Goal: Check status: Check status

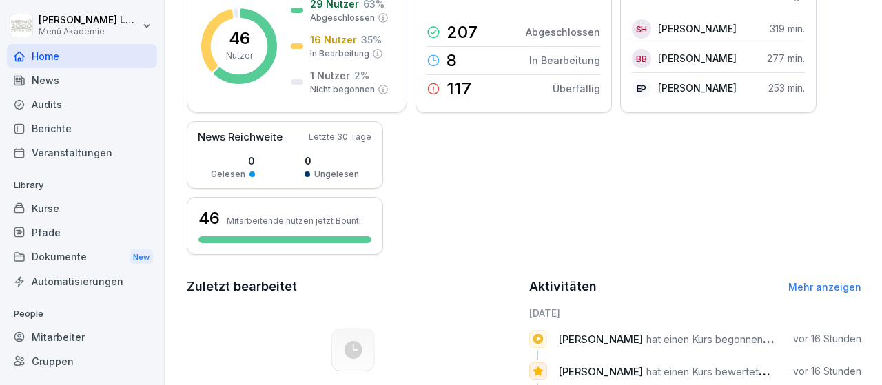
scroll to position [160, 0]
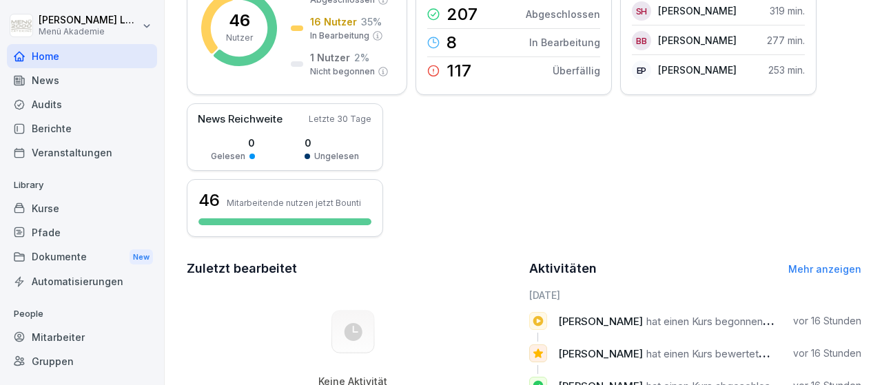
click at [42, 339] on div "Mitarbeiter" at bounding box center [82, 337] width 150 height 24
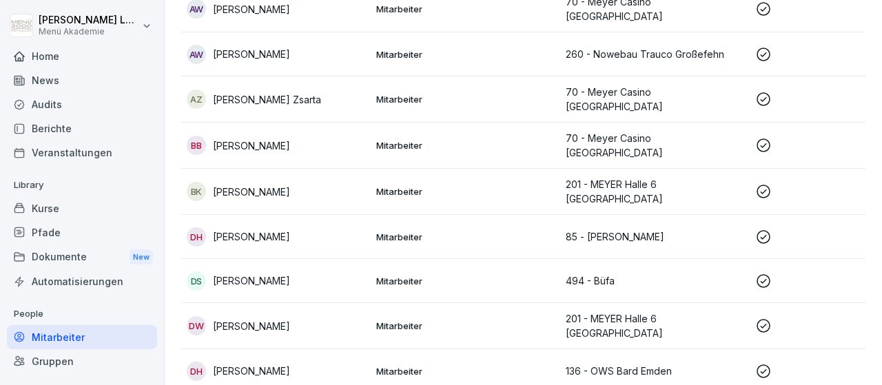
scroll to position [334, 0]
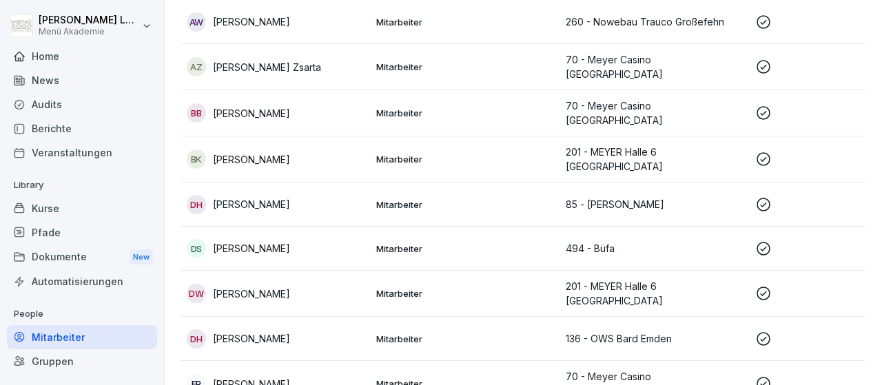
click at [762, 241] on icon at bounding box center [764, 249] width 17 height 17
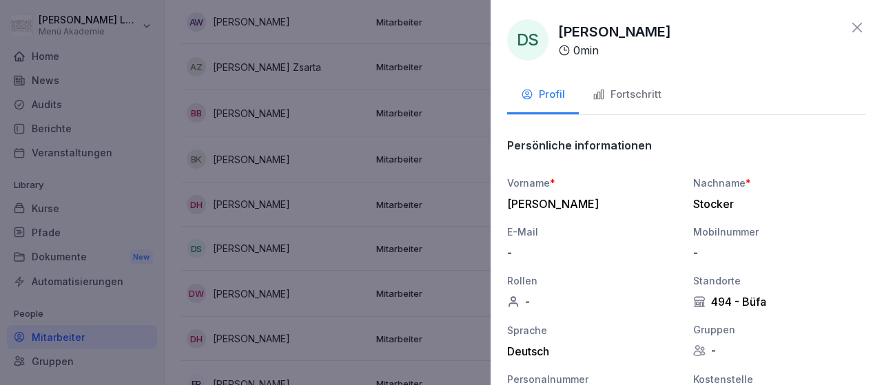
click at [661, 95] on div "Fortschritt" at bounding box center [627, 95] width 69 height 16
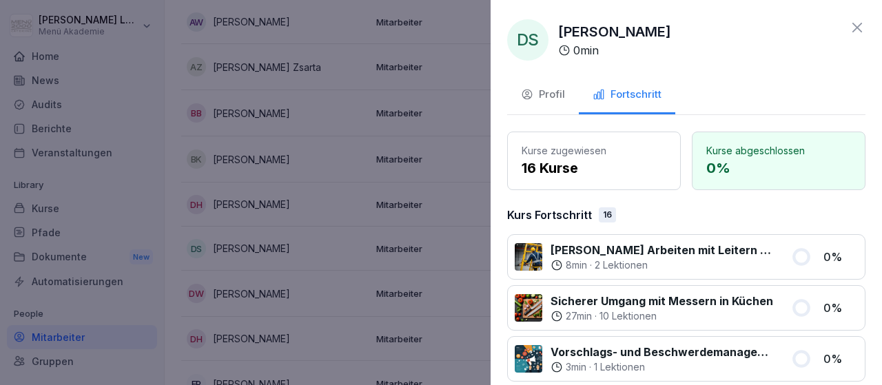
click at [855, 28] on icon at bounding box center [857, 27] width 17 height 17
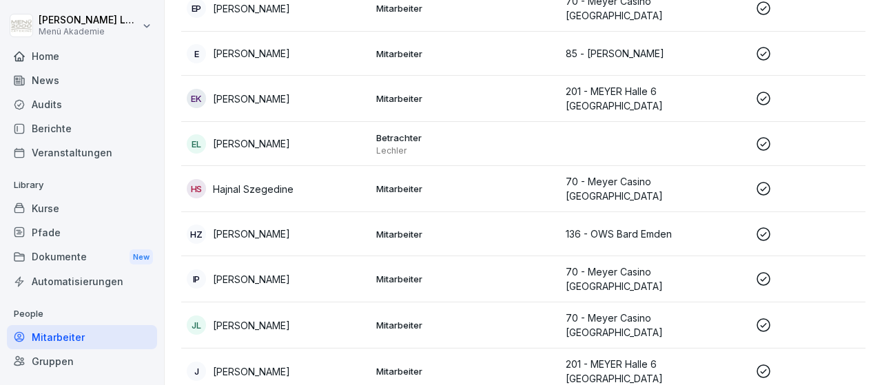
scroll to position [734, 0]
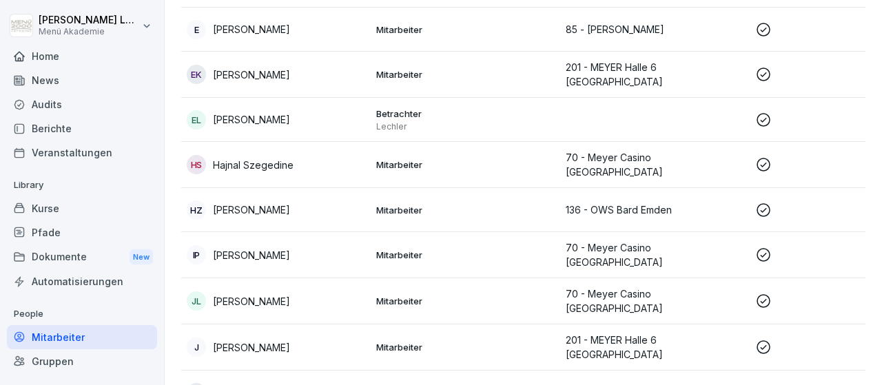
click at [762, 202] on icon at bounding box center [764, 210] width 17 height 17
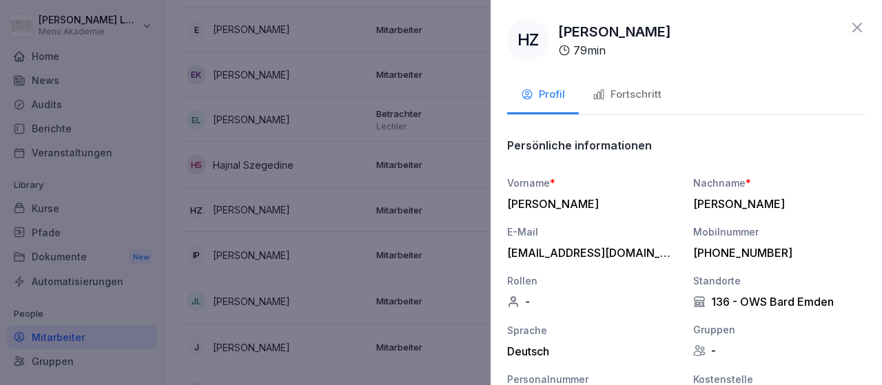
click at [646, 97] on div "Fortschritt" at bounding box center [627, 95] width 69 height 16
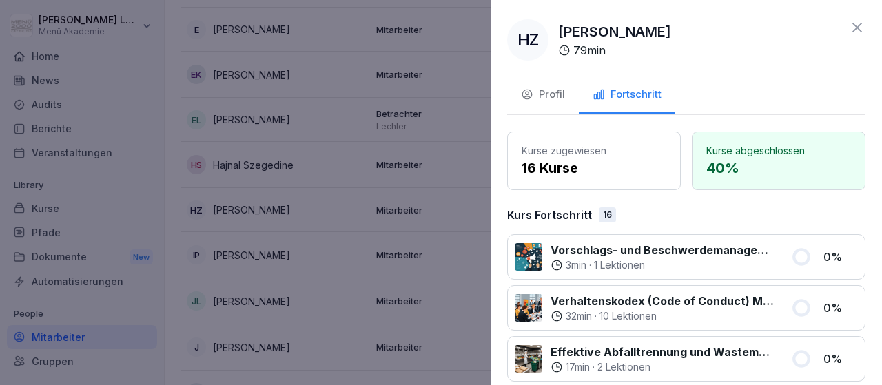
click at [862, 26] on icon at bounding box center [857, 27] width 17 height 17
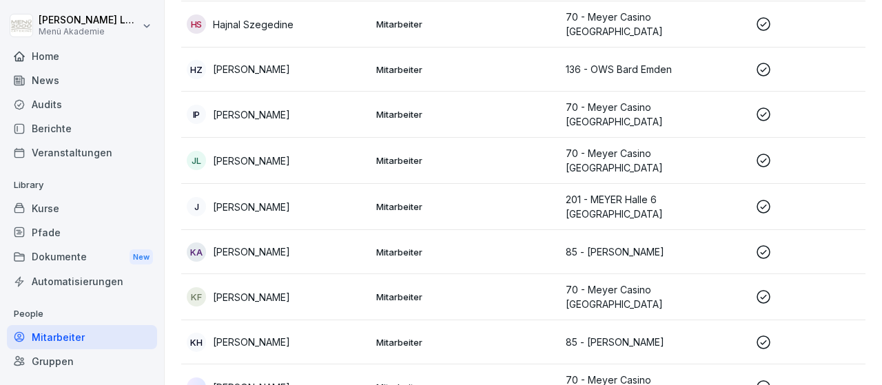
scroll to position [893, 0]
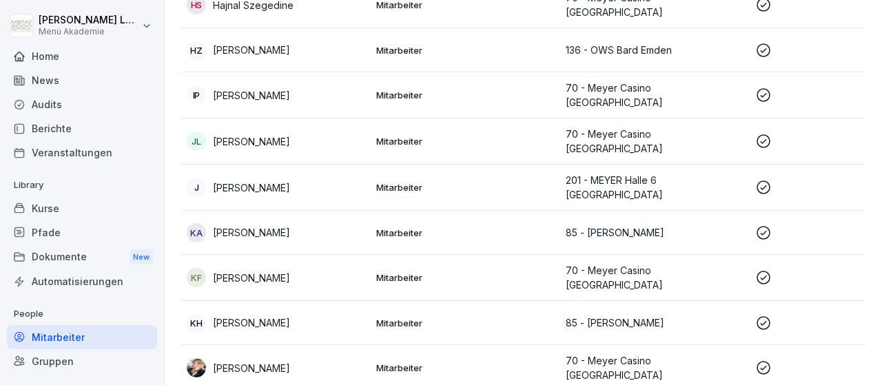
click at [760, 315] on icon at bounding box center [764, 323] width 17 height 17
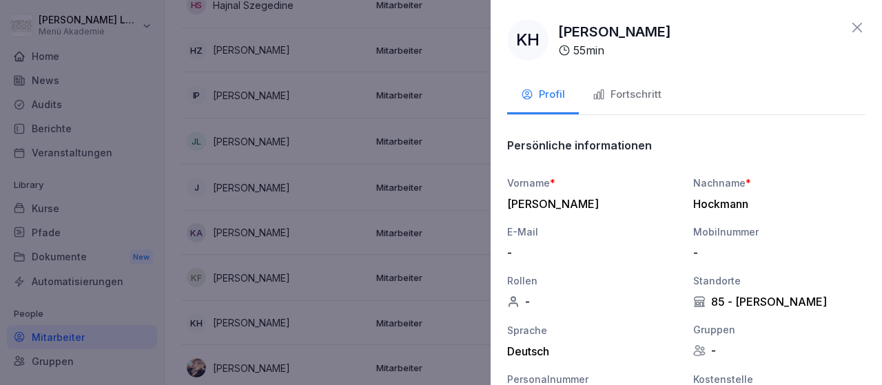
click at [649, 90] on div "Fortschritt" at bounding box center [627, 95] width 69 height 16
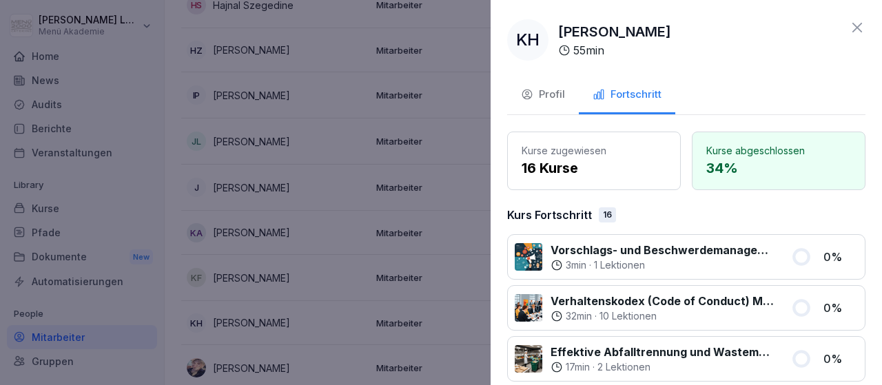
click at [861, 27] on icon at bounding box center [857, 27] width 17 height 17
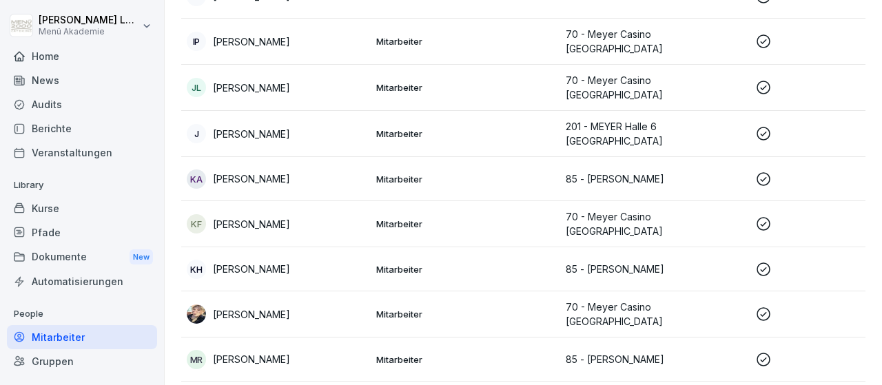
scroll to position [973, 0]
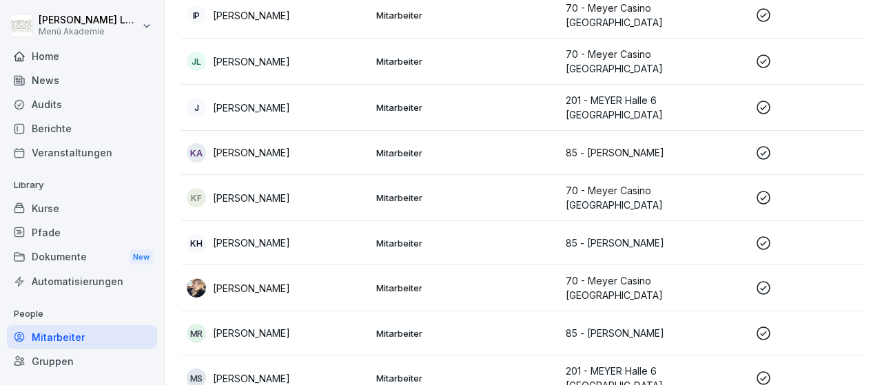
click at [765, 281] on icon at bounding box center [764, 288] width 14 height 14
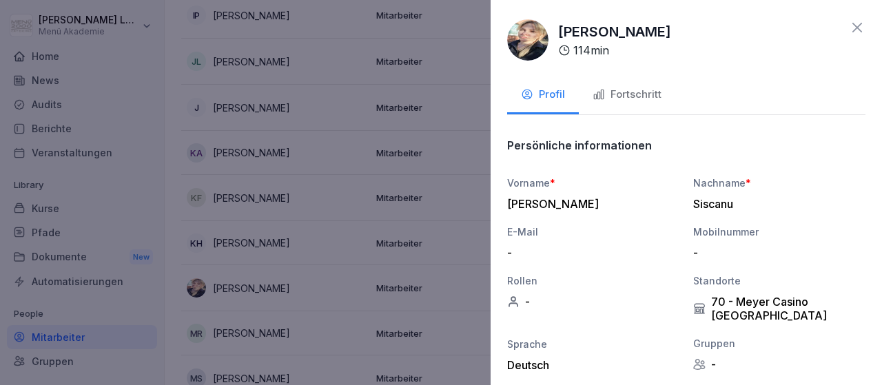
click at [642, 94] on div "Fortschritt" at bounding box center [627, 95] width 69 height 16
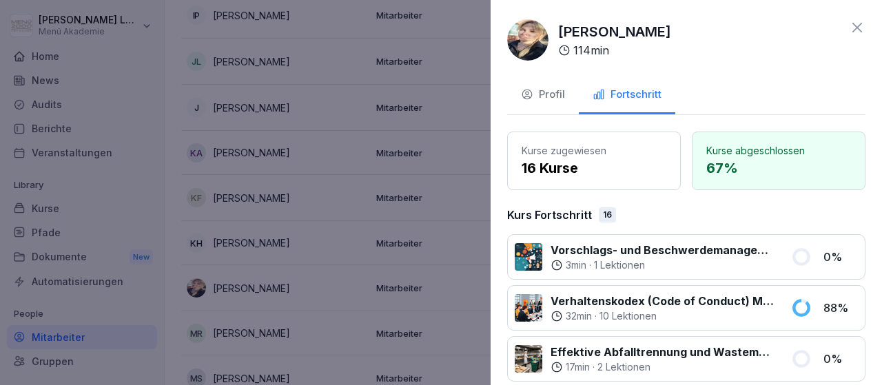
click at [862, 26] on icon at bounding box center [857, 27] width 17 height 17
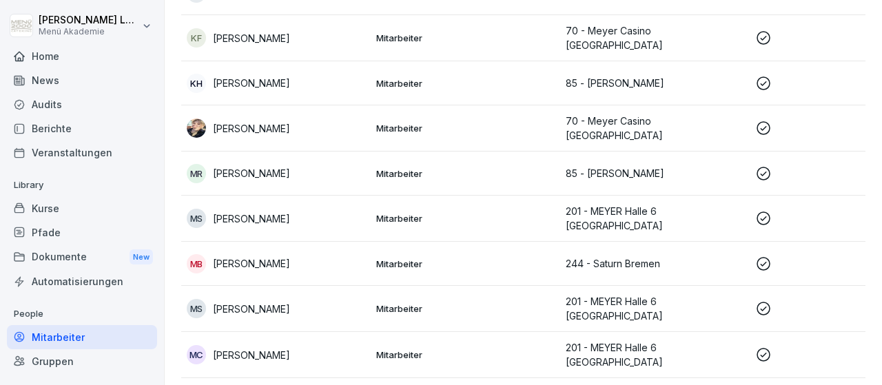
scroll to position [1213, 0]
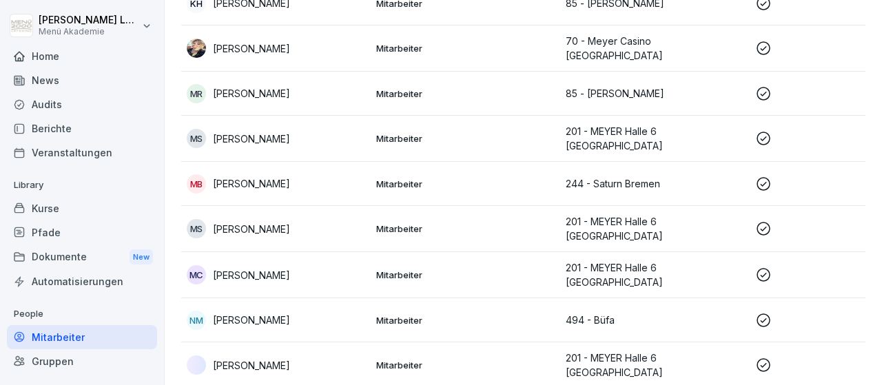
click at [765, 312] on icon at bounding box center [764, 320] width 17 height 17
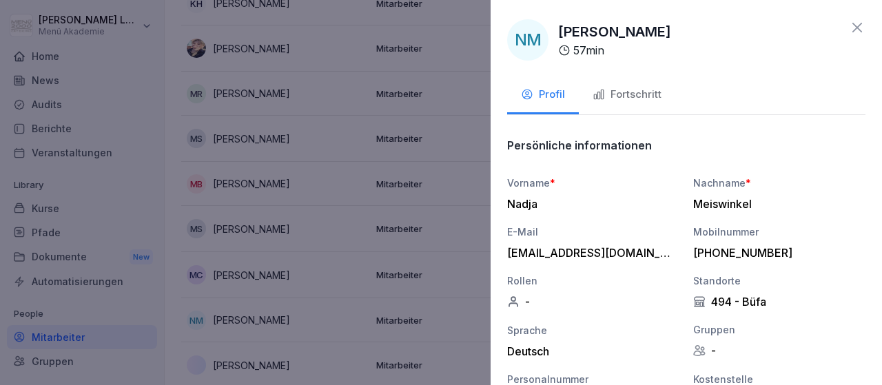
click at [632, 96] on div "Fortschritt" at bounding box center [627, 95] width 69 height 16
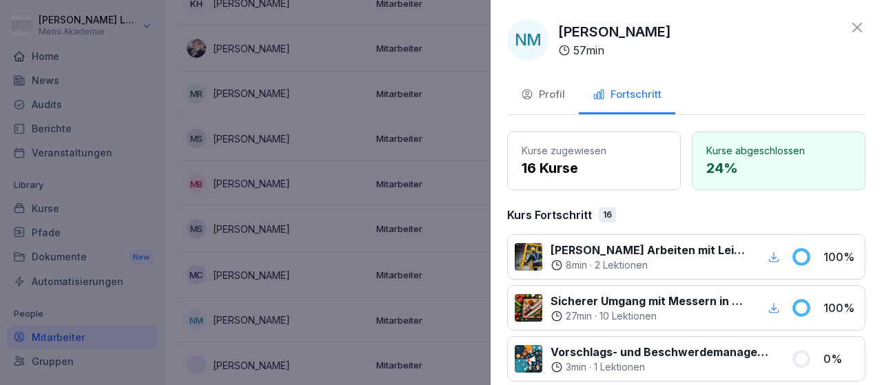
click at [858, 26] on icon at bounding box center [857, 27] width 17 height 17
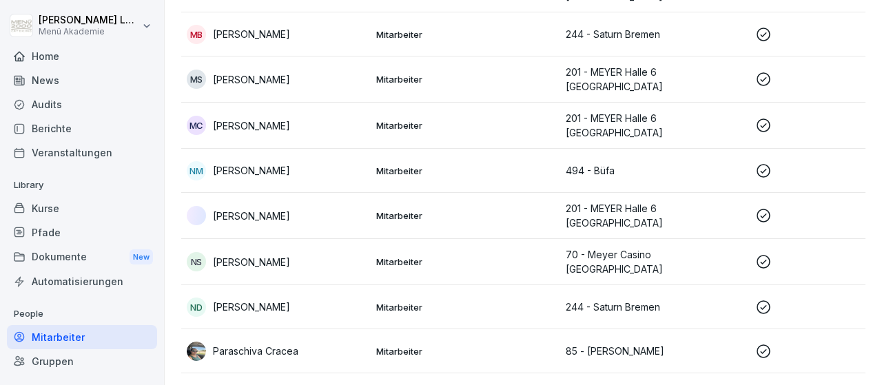
scroll to position [1453, 0]
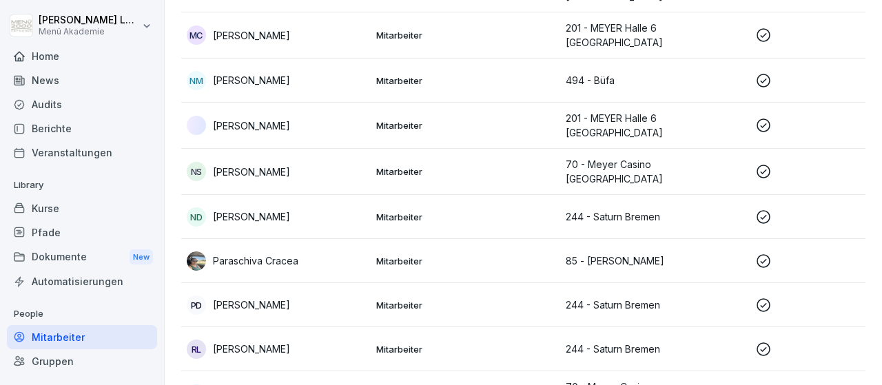
click at [767, 209] on icon at bounding box center [764, 217] width 17 height 17
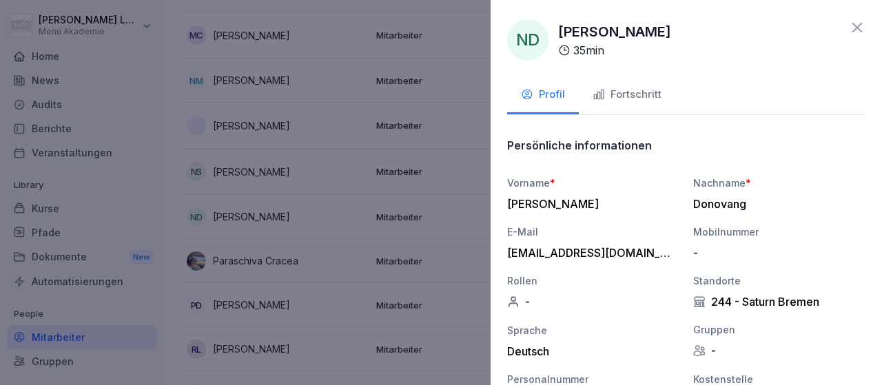
click at [653, 94] on div "Fortschritt" at bounding box center [627, 95] width 69 height 16
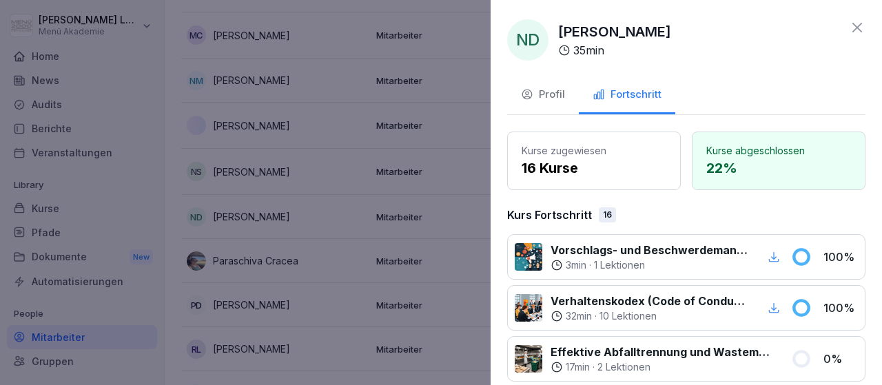
click at [853, 28] on icon at bounding box center [857, 27] width 17 height 17
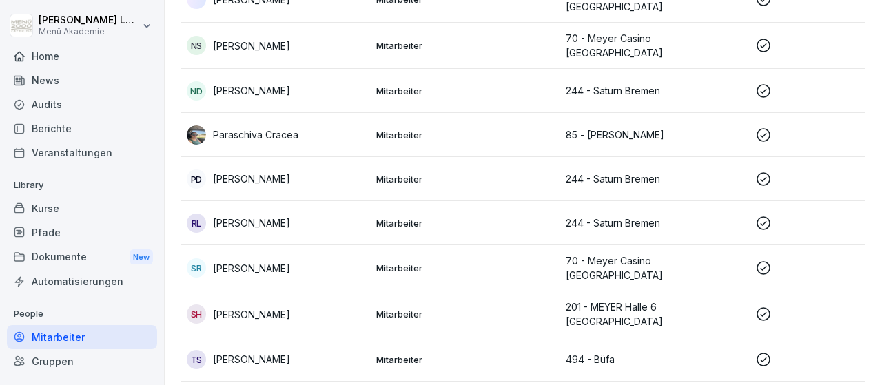
scroll to position [1693, 0]
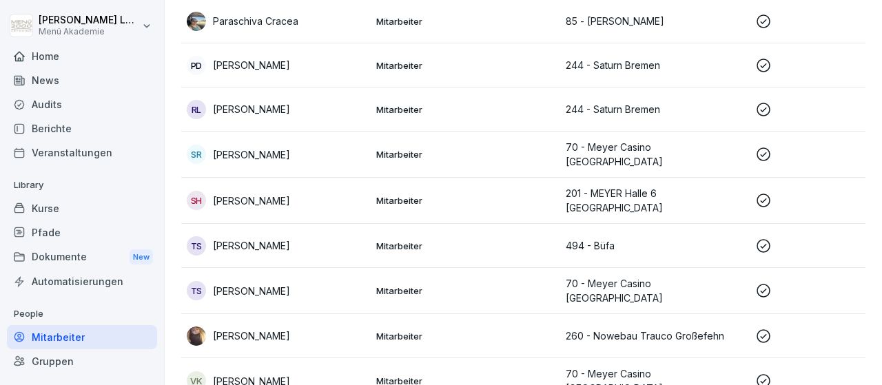
click at [767, 238] on icon at bounding box center [764, 246] width 17 height 17
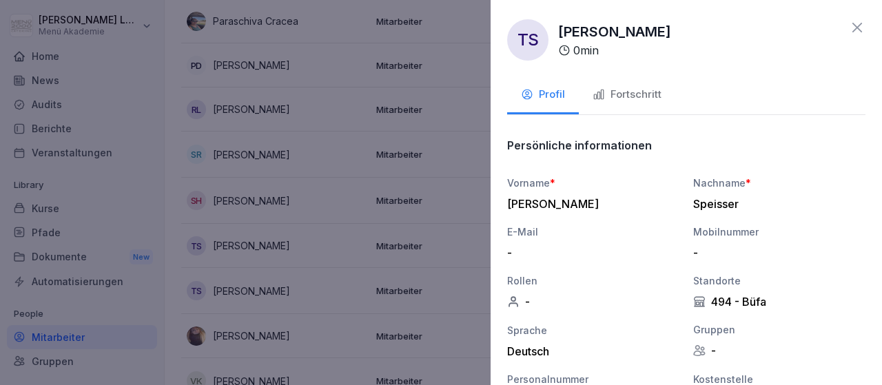
click at [651, 93] on div "Fortschritt" at bounding box center [627, 95] width 69 height 16
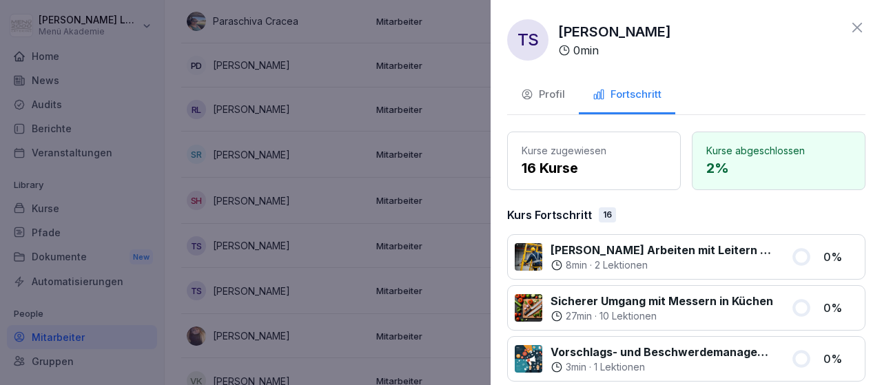
click at [860, 27] on icon at bounding box center [857, 27] width 17 height 17
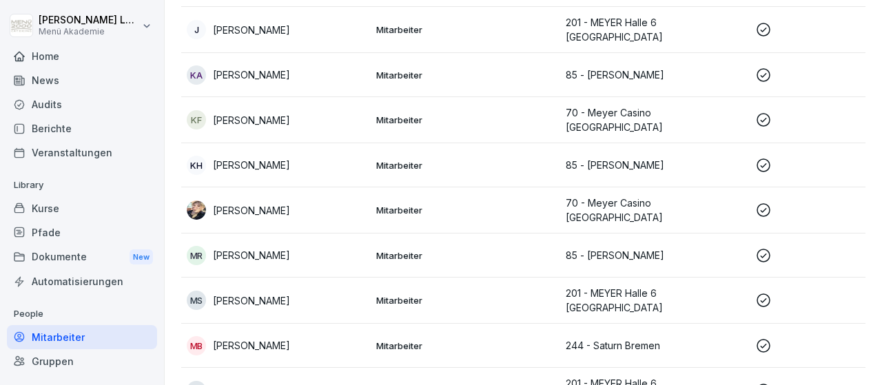
scroll to position [925, 0]
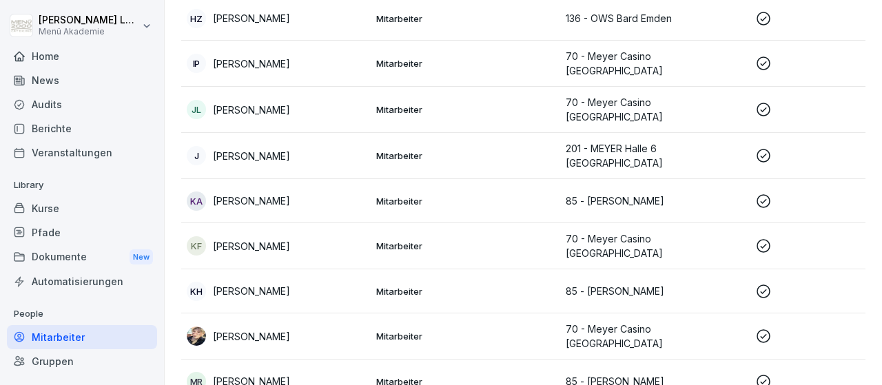
click at [768, 55] on icon at bounding box center [764, 63] width 17 height 17
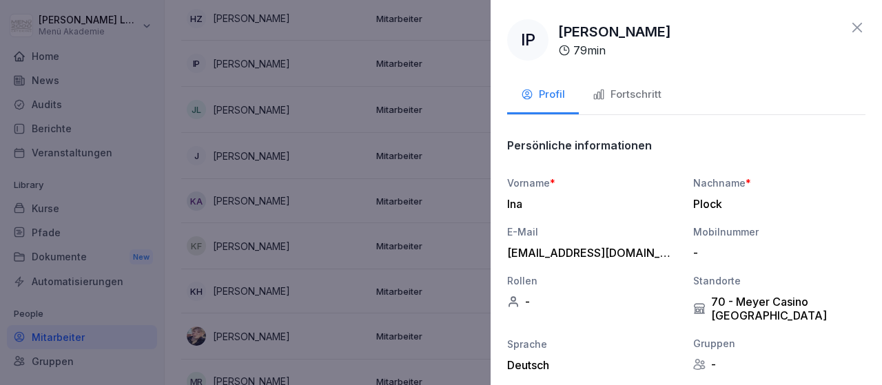
click at [653, 92] on div "Fortschritt" at bounding box center [627, 95] width 69 height 16
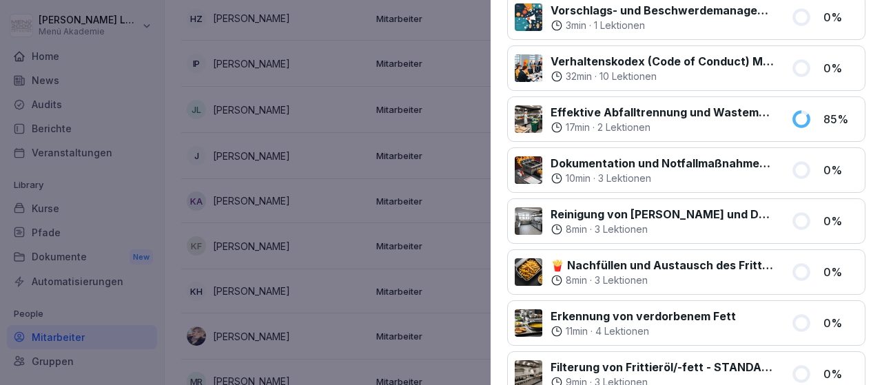
scroll to position [0, 0]
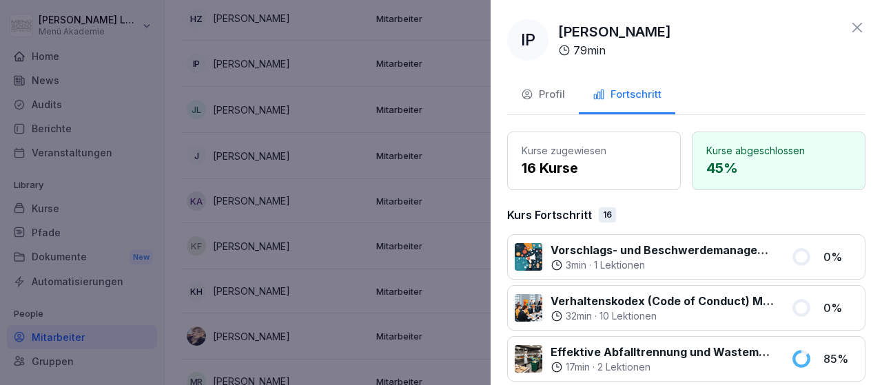
click at [858, 27] on icon at bounding box center [858, 28] width 10 height 10
